Goal: Task Accomplishment & Management: Manage account settings

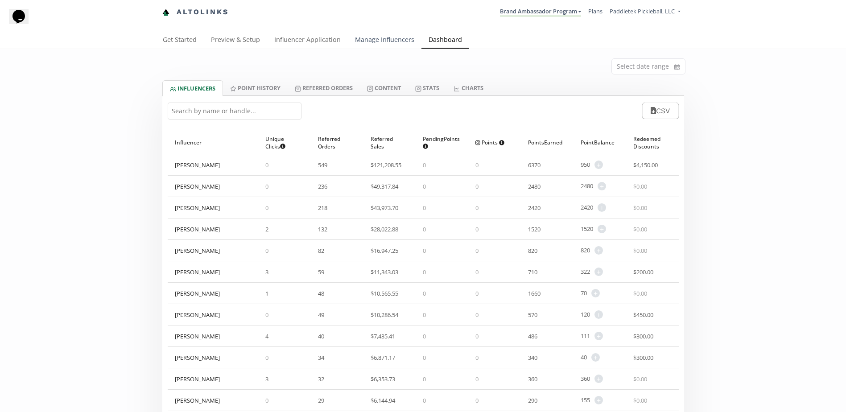
click at [366, 37] on link "Manage Influencers" at bounding box center [385, 41] width 74 height 18
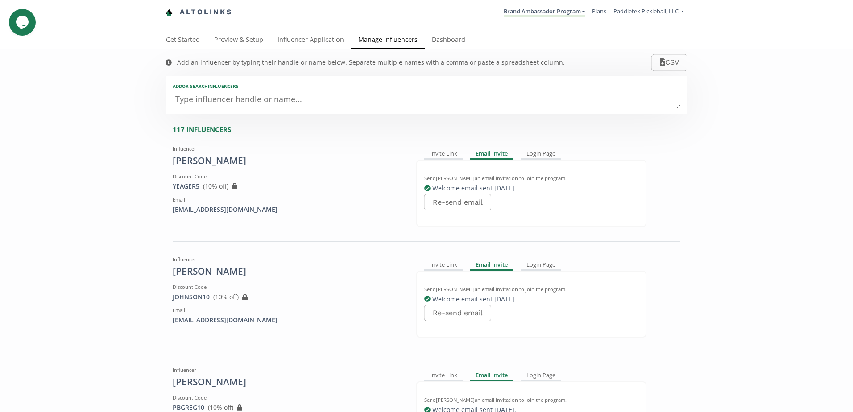
click at [280, 102] on textarea at bounding box center [427, 100] width 508 height 18
type textarea "J."
type input "J."
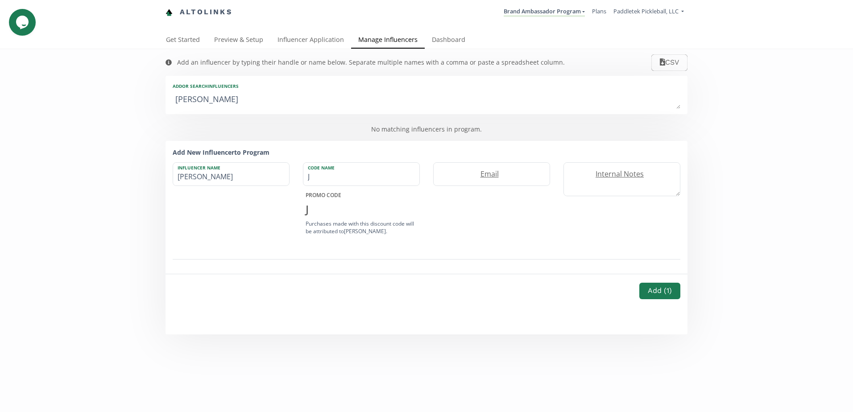
type textarea "J.D"
type input "J.D"
type input "JD"
type textarea "J.D."
type input "J.D."
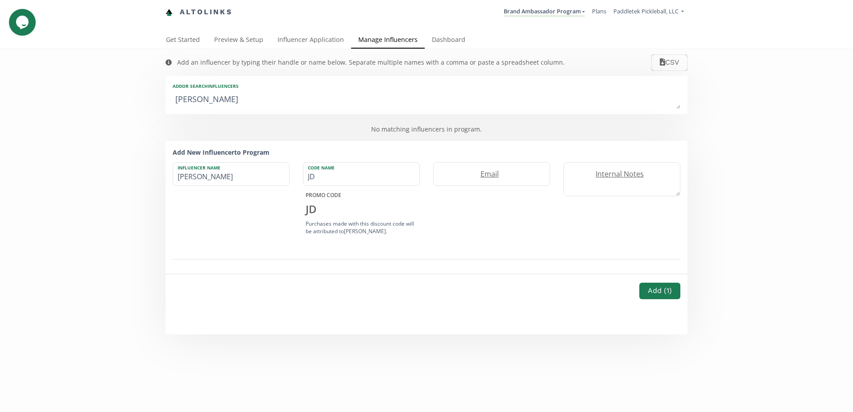
type textarea "J.D. H"
type input "J.D. H"
type textarea "J.D. Ha"
type input "J.D. Ha"
type textarea "J.D. Hai"
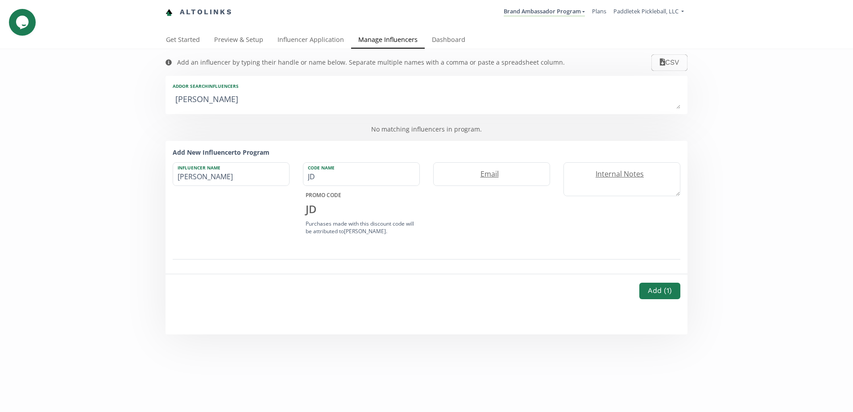
type input "J.D. Hai"
type textarea "J.D. Hain"
type input "J.D. Hain"
type textarea "J.D. Hain"
drag, startPoint x: 354, startPoint y: 180, endPoint x: 212, endPoint y: 183, distance: 142.4
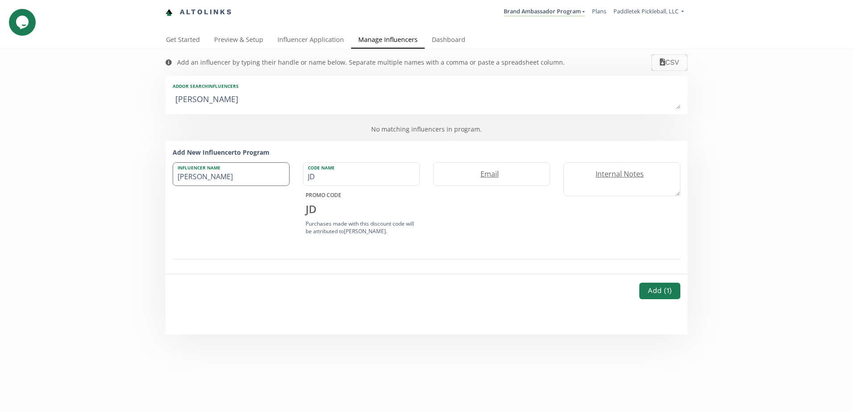
click at [212, 183] on div "Influencer Name J.D. Hain Code Name JD PROMO CODE JD Purchases made with this d…" at bounding box center [426, 199] width 521 height 75
type input "HAIN10"
